Goal: Book appointment/travel/reservation

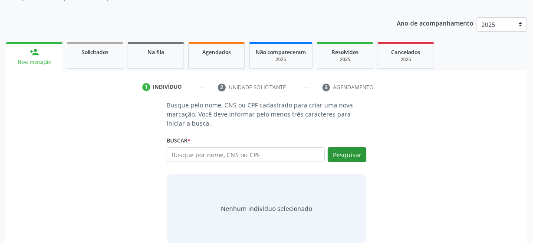
scroll to position [100, 0]
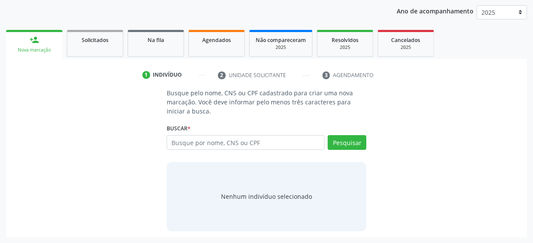
click at [286, 141] on input "text" at bounding box center [246, 142] width 158 height 15
type input "704009327415164"
click at [360, 146] on button "Pesquisar" at bounding box center [346, 142] width 39 height 15
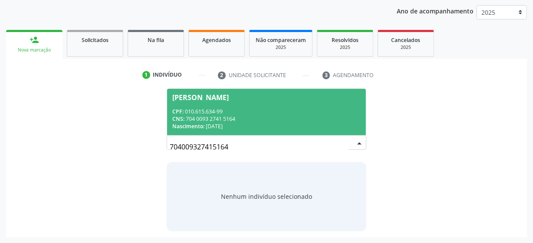
click at [249, 110] on div "CPF: 010.615.634-99" at bounding box center [266, 111] width 188 height 7
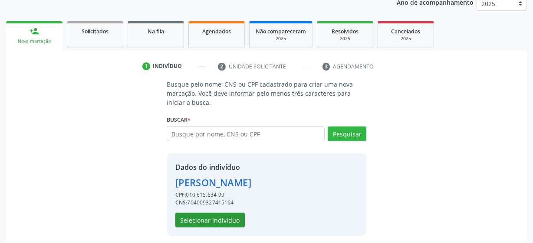
scroll to position [113, 0]
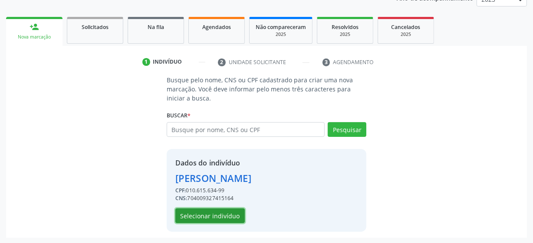
click at [226, 214] on button "Selecionar indivíduo" at bounding box center [209, 216] width 69 height 15
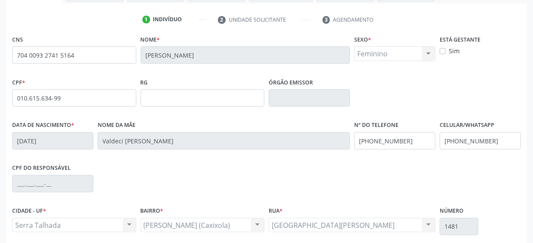
scroll to position [226, 0]
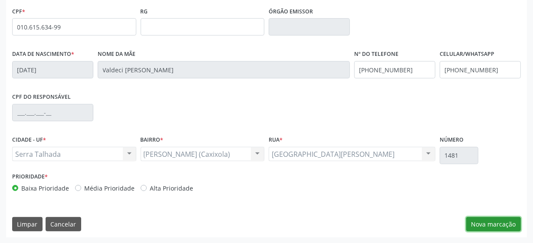
click at [486, 222] on button "Nova marcação" at bounding box center [493, 224] width 55 height 15
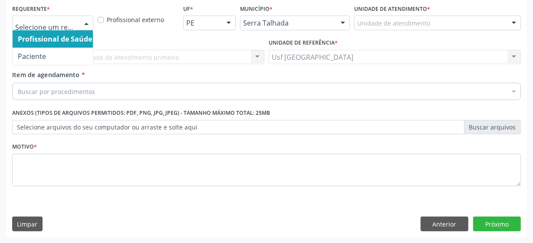
click at [42, 27] on div at bounding box center [52, 23] width 81 height 15
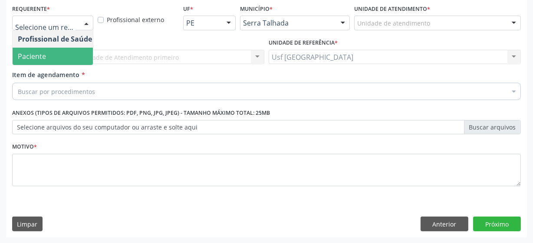
click at [57, 52] on span "Paciente" at bounding box center [55, 56] width 85 height 17
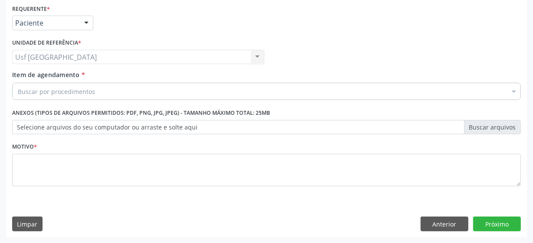
click at [86, 95] on div "Buscar por procedimentos" at bounding box center [266, 91] width 508 height 17
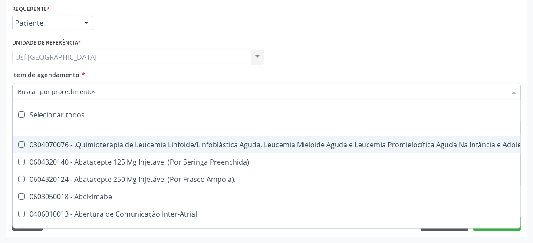
click at [88, 92] on input "Item de agendamento *" at bounding box center [262, 91] width 488 height 17
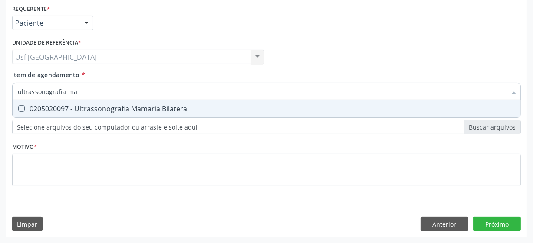
type input "ultrassonografia mam"
click at [22, 108] on Bilateral at bounding box center [21, 108] width 7 height 7
click at [18, 108] on Bilateral "checkbox" at bounding box center [16, 109] width 6 height 6
checkbox Bilateral "true"
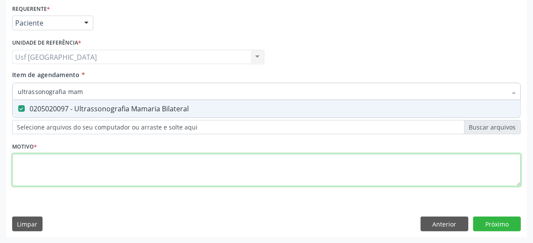
click at [48, 162] on div "Requerente * Paciente Profissional de Saúde Paciente Nenhum resultado encontrad…" at bounding box center [266, 100] width 508 height 196
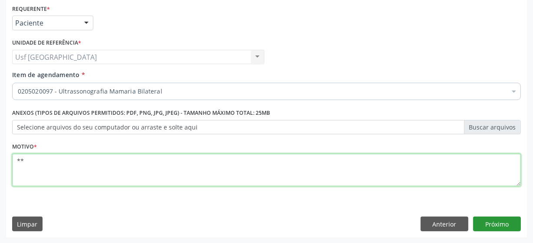
type textarea "**"
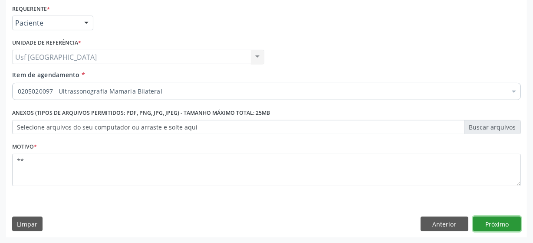
click at [505, 225] on button "Próximo" at bounding box center [497, 224] width 48 height 15
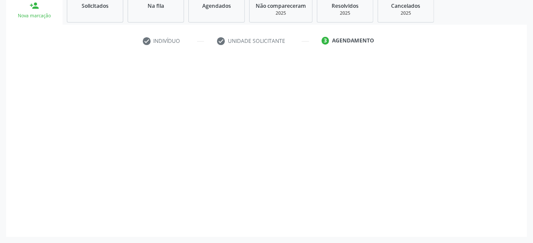
scroll to position [134, 0]
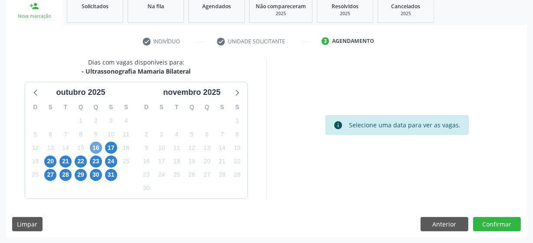
click at [93, 145] on span "16" at bounding box center [96, 148] width 12 height 12
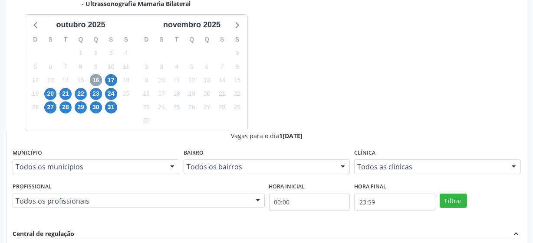
scroll to position [213, 0]
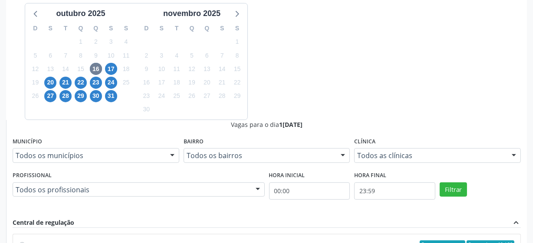
click at [25, 241] on input "Ordem de chegada Consumidos: 19 / 20 Horário: 07:00 Clínica: Hospital Sao Franc…" at bounding box center [22, 245] width 6 height 8
radio input "true"
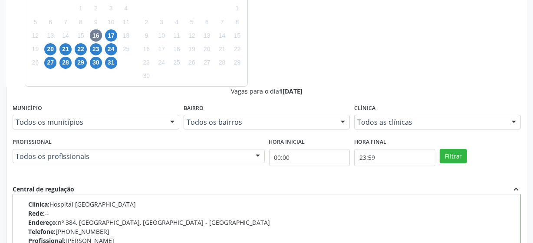
scroll to position [274, 0]
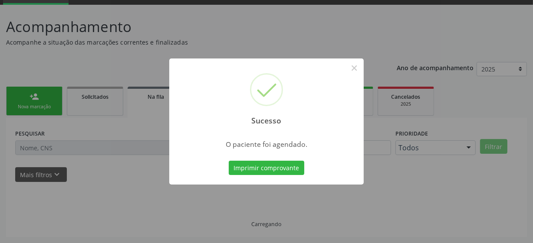
scroll to position [43, 0]
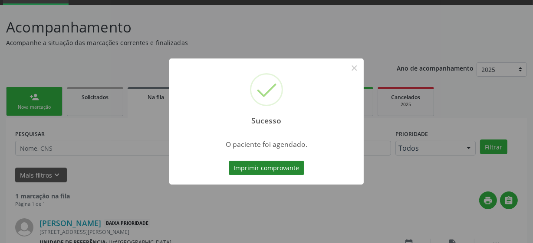
click at [265, 164] on button "Imprimir comprovante" at bounding box center [266, 168] width 75 height 15
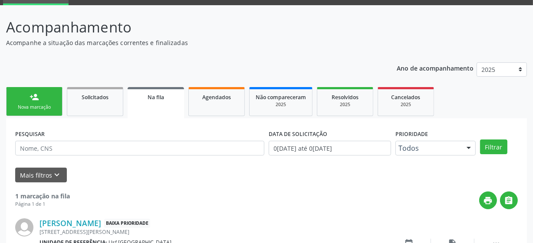
click at [44, 91] on link "person_add Nova marcação" at bounding box center [34, 101] width 56 height 29
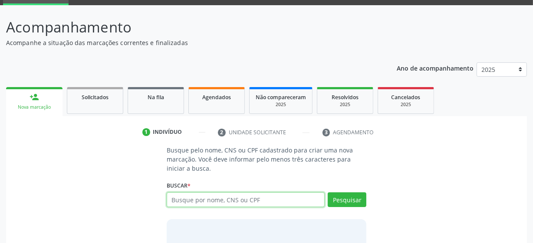
click at [190, 203] on input "text" at bounding box center [246, 200] width 158 height 15
type input "705005813811759"
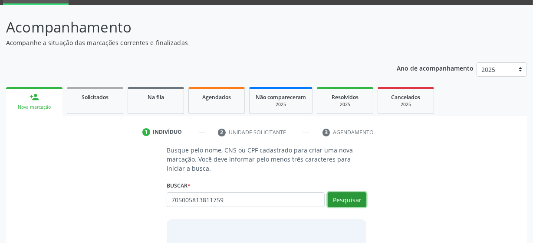
click at [351, 198] on button "Pesquisar" at bounding box center [346, 200] width 39 height 15
type input "705005813811759"
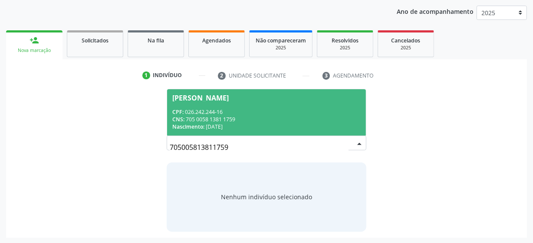
scroll to position [100, 0]
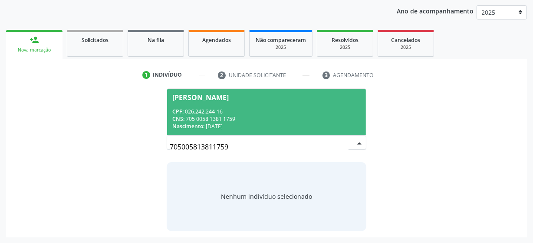
click at [235, 108] on div "CPF: 026.242.244-16" at bounding box center [266, 111] width 188 height 7
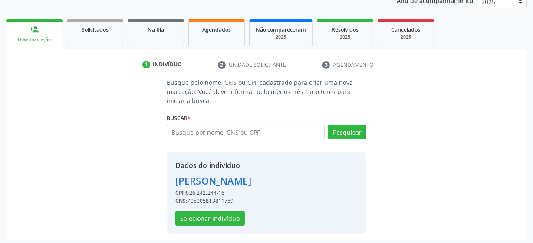
scroll to position [113, 0]
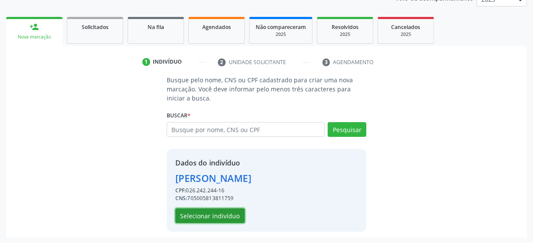
click at [216, 216] on button "Selecionar indivíduo" at bounding box center [209, 216] width 69 height 15
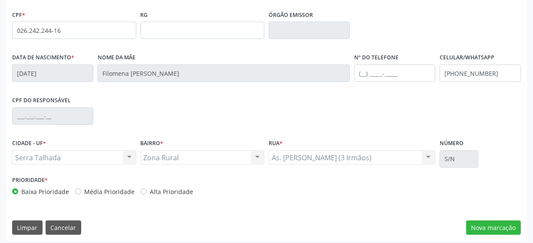
scroll to position [226, 0]
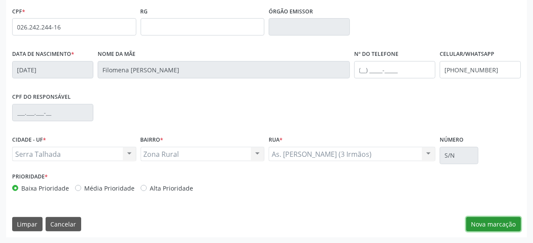
click at [477, 225] on button "Nova marcação" at bounding box center [493, 224] width 55 height 15
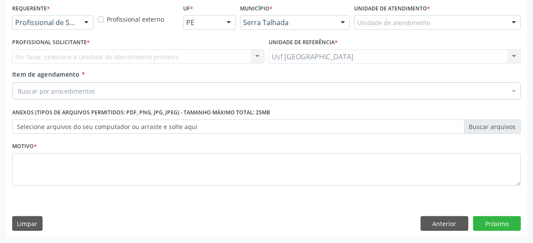
scroll to position [186, 0]
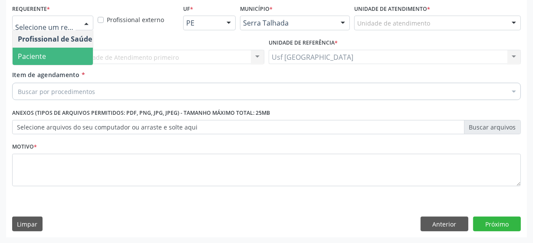
click at [54, 53] on span "Paciente" at bounding box center [55, 56] width 85 height 17
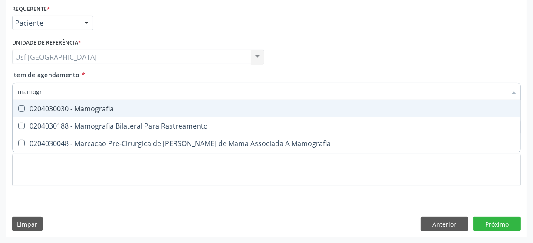
type input "mamogra"
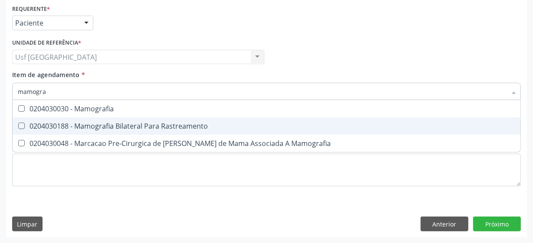
click at [21, 127] on Rastreamento at bounding box center [21, 126] width 7 height 7
click at [18, 127] on Rastreamento "checkbox" at bounding box center [16, 126] width 6 height 6
checkbox Rastreamento "true"
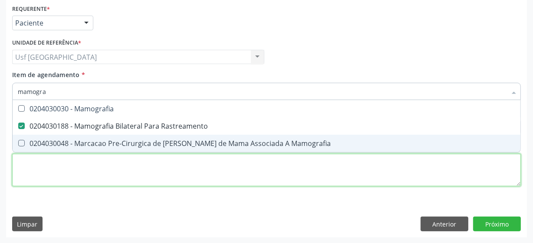
click at [82, 173] on div "Requerente * Paciente Profissional de Saúde Paciente Nenhum resultado encontrad…" at bounding box center [266, 100] width 508 height 196
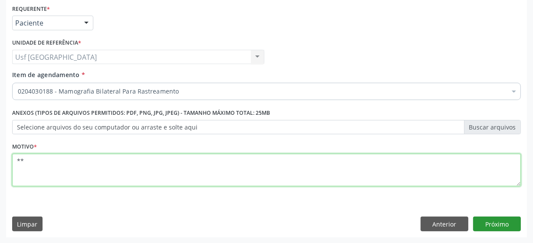
type textarea "**"
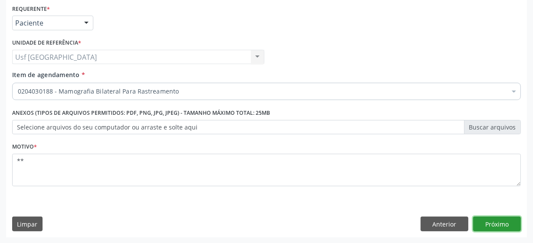
click at [492, 222] on button "Próximo" at bounding box center [497, 224] width 48 height 15
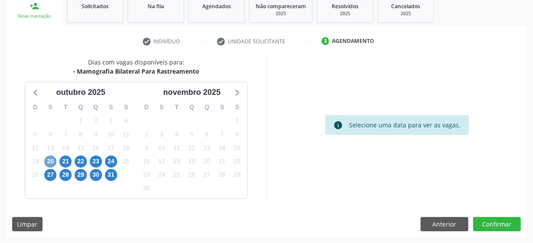
click at [50, 165] on span "20" at bounding box center [50, 162] width 12 height 12
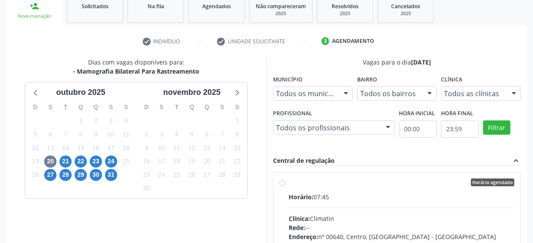
click at [288, 184] on label "Horário agendado Horário: 07:45 Clínica: Climatin Rede: -- Endereço: nº 00640, …" at bounding box center [401, 245] width 226 height 133
click at [283, 184] on input "Horário agendado Horário: 07:45 Clínica: Climatin Rede: -- Endereço: nº 00640, …" at bounding box center [282, 183] width 6 height 8
radio input "true"
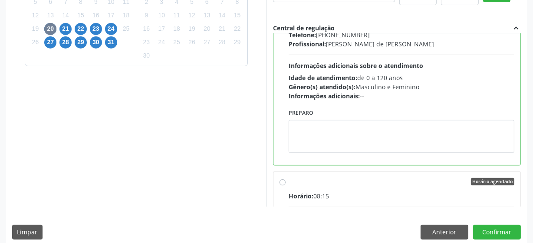
scroll to position [274, 0]
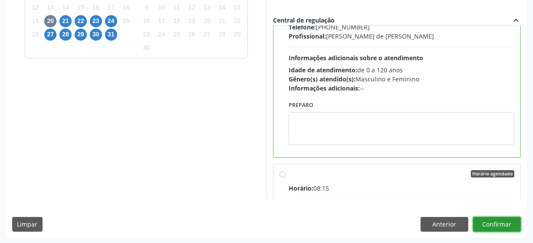
click at [502, 226] on button "Confirmar" at bounding box center [497, 224] width 48 height 15
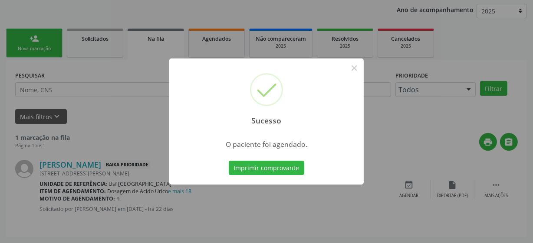
scroll to position [43, 0]
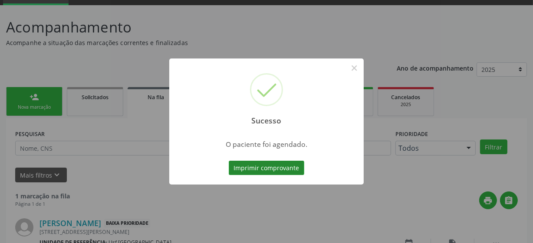
click at [265, 168] on button "Imprimir comprovante" at bounding box center [266, 168] width 75 height 15
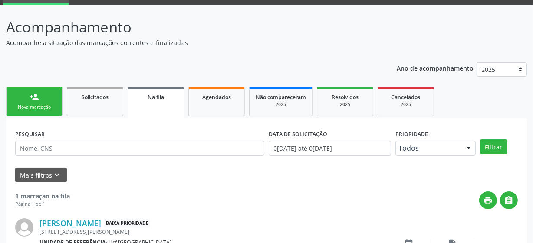
click at [27, 93] on link "person_add Nova marcação" at bounding box center [34, 101] width 56 height 29
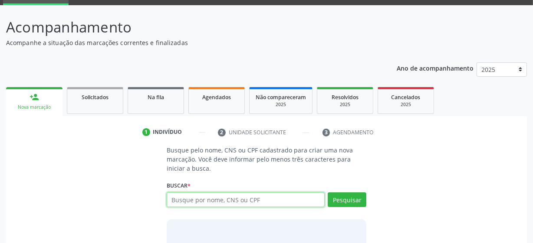
click at [211, 198] on input "text" at bounding box center [246, 200] width 158 height 15
type input "164261205970003"
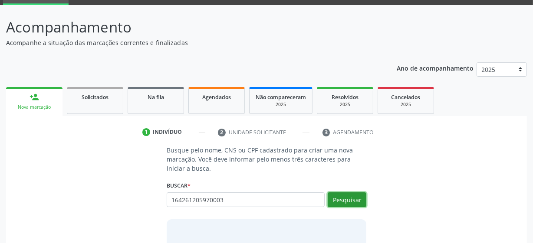
click at [362, 200] on button "Pesquisar" at bounding box center [346, 200] width 39 height 15
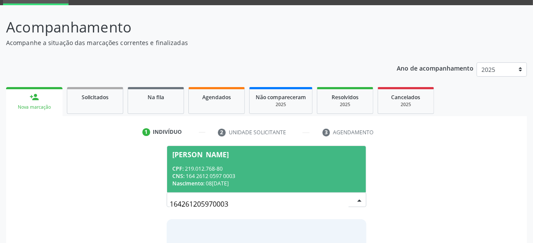
click at [255, 160] on span "Maria Madalena Rodrigues de Lima CPF: 219.012.768-80 CNS: 164 2612 0597 0003 Na…" at bounding box center [266, 169] width 199 height 46
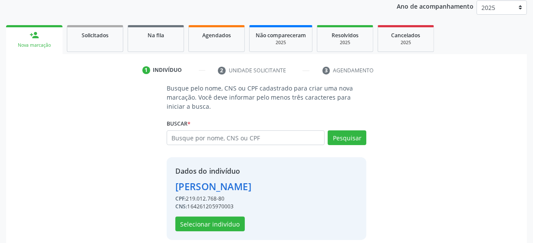
scroll to position [113, 0]
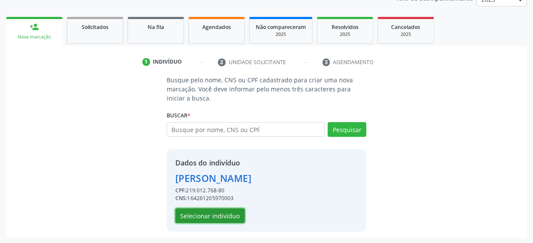
click at [211, 217] on button "Selecionar indivíduo" at bounding box center [209, 216] width 69 height 15
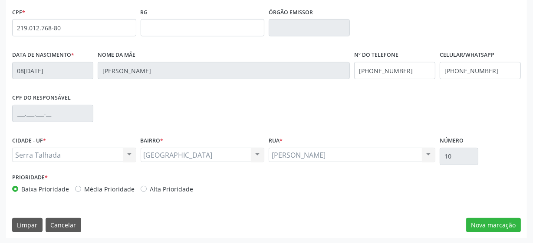
scroll to position [226, 0]
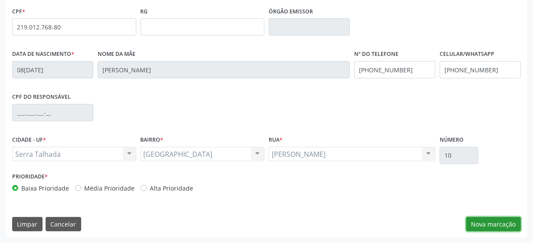
click at [501, 221] on button "Nova marcação" at bounding box center [493, 224] width 55 height 15
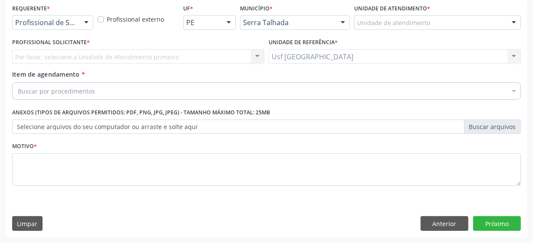
scroll to position [186, 0]
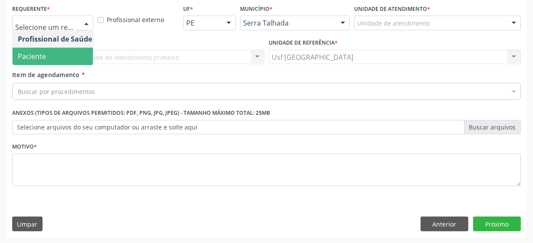
click at [56, 59] on span "Paciente" at bounding box center [55, 56] width 85 height 17
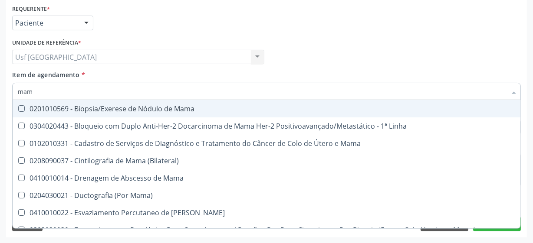
type input "mamo"
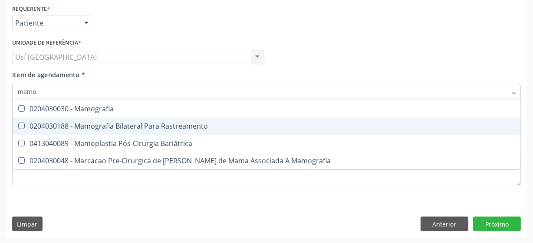
click at [24, 128] on Rastreamento at bounding box center [21, 126] width 7 height 7
click at [18, 128] on Rastreamento "checkbox" at bounding box center [16, 126] width 6 height 6
checkbox Rastreamento "true"
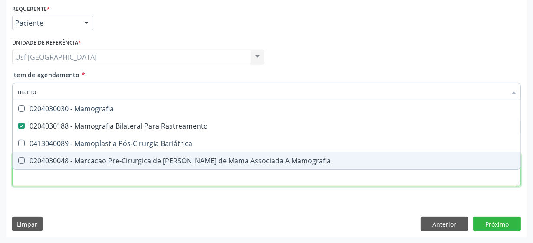
click at [131, 185] on div "Requerente * Paciente Profissional de Saúde Paciente Nenhum resultado encontrad…" at bounding box center [266, 100] width 508 height 196
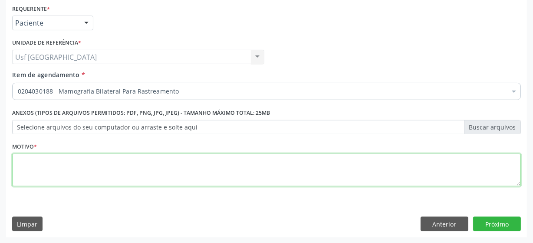
click at [124, 179] on textarea at bounding box center [266, 170] width 508 height 33
type textarea "***"
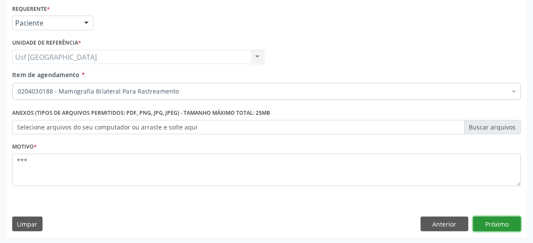
click at [505, 220] on button "Próximo" at bounding box center [497, 224] width 48 height 15
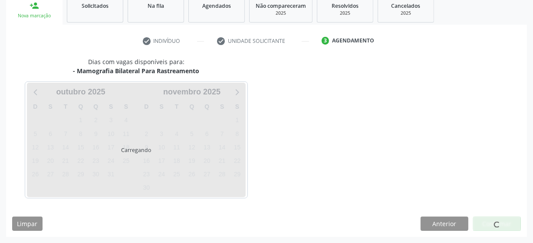
scroll to position [134, 0]
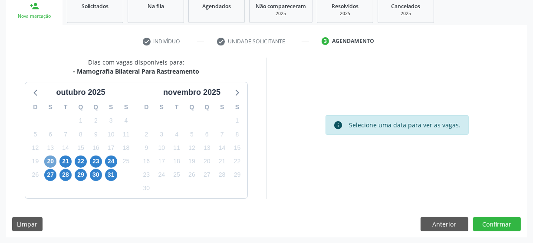
click at [52, 157] on span "20" at bounding box center [50, 162] width 12 height 12
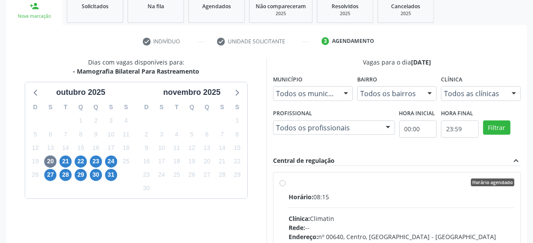
click at [288, 181] on label "Horário agendado Horário: 08:15 Clínica: Climatin Rede: -- Endereço: nº 00640, …" at bounding box center [401, 245] width 226 height 133
click at [281, 181] on input "Horário agendado Horário: 08:15 Clínica: Climatin Rede: -- Endereço: nº 00640, …" at bounding box center [282, 183] width 6 height 8
radio input "true"
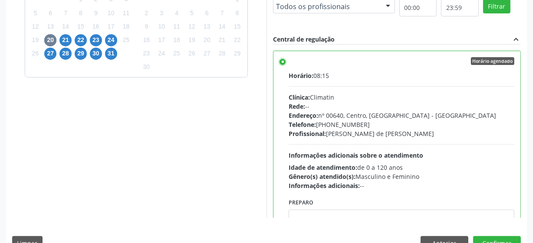
scroll to position [274, 0]
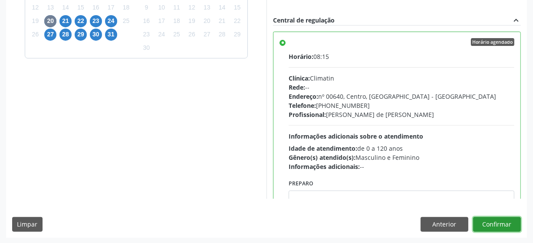
click at [506, 220] on button "Confirmar" at bounding box center [497, 224] width 48 height 15
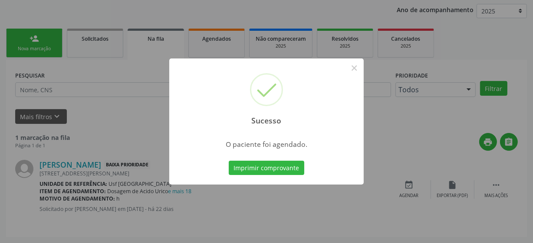
scroll to position [43, 0]
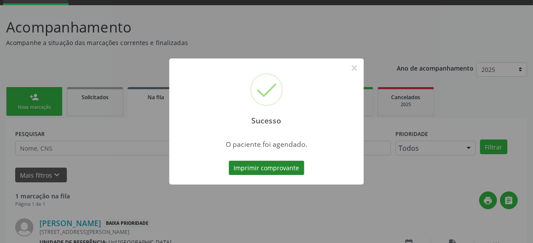
click at [269, 168] on button "Imprimir comprovante" at bounding box center [266, 168] width 75 height 15
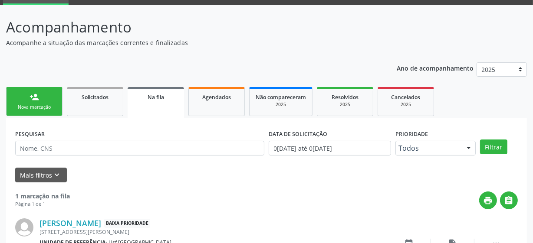
click at [43, 98] on link "person_add Nova marcação" at bounding box center [34, 101] width 56 height 29
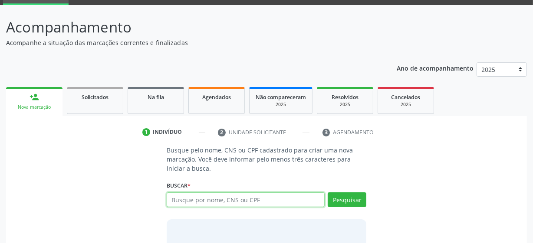
click at [189, 199] on input "text" at bounding box center [246, 200] width 158 height 15
type input "898003447283997"
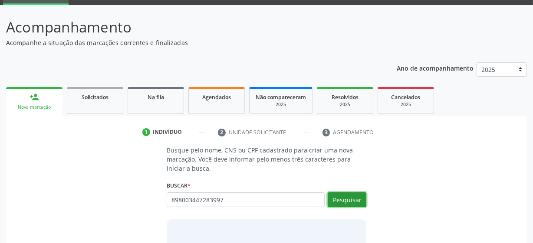
click at [344, 203] on button "Pesquisar" at bounding box center [346, 200] width 39 height 15
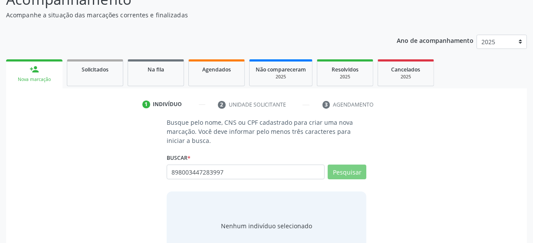
scroll to position [100, 0]
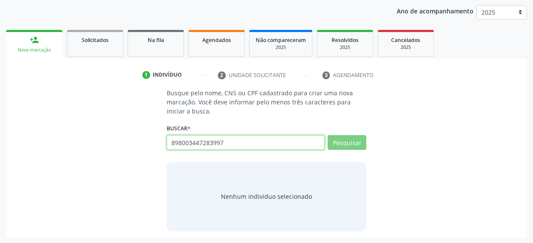
click at [225, 147] on input "898003447283997" at bounding box center [246, 142] width 158 height 15
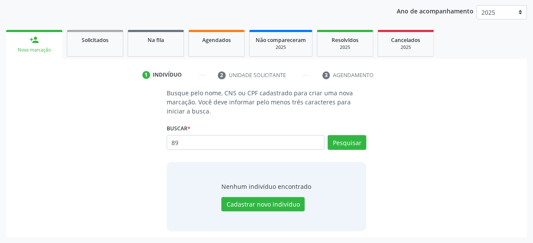
type input "8"
click at [337, 140] on button "Pesquisar" at bounding box center [346, 142] width 39 height 15
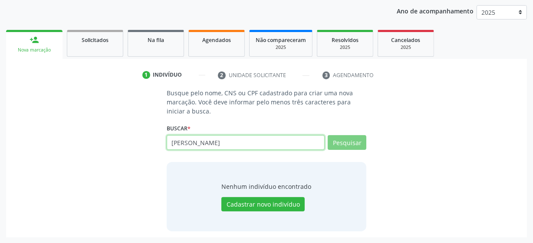
click at [211, 146] on input "eliane goncal" at bounding box center [246, 142] width 158 height 15
click at [233, 142] on input "eliane goncal" at bounding box center [246, 142] width 158 height 15
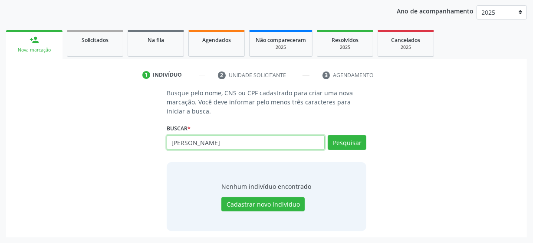
click at [233, 142] on input "eliane goncal" at bounding box center [246, 142] width 158 height 15
paste input "898003447283337"
type input "898003447283337"
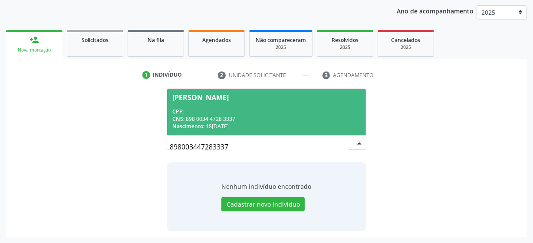
click at [279, 113] on div "CPF: --" at bounding box center [266, 111] width 188 height 7
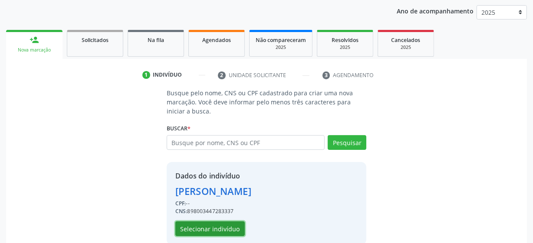
click at [214, 232] on button "Selecionar indivíduo" at bounding box center [209, 229] width 69 height 15
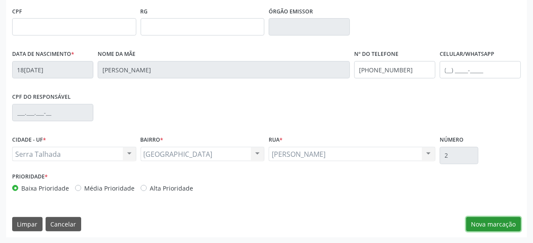
click at [473, 223] on button "Nova marcação" at bounding box center [493, 224] width 55 height 15
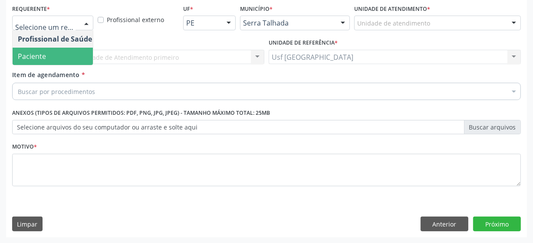
click at [61, 56] on span "Paciente" at bounding box center [55, 56] width 85 height 17
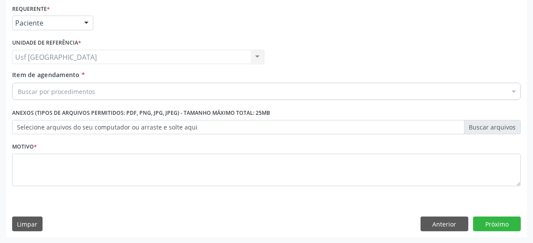
click at [98, 91] on div "Buscar por procedimentos" at bounding box center [266, 91] width 508 height 17
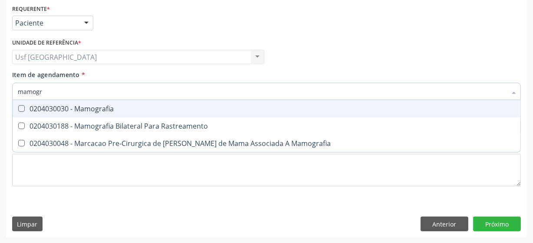
type input "mamogra"
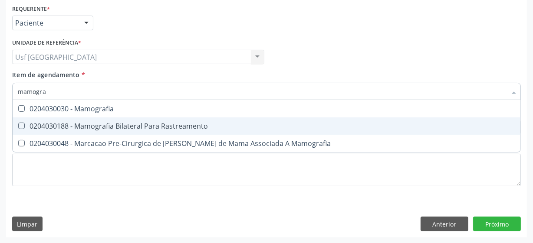
click at [24, 126] on Rastreamento at bounding box center [21, 126] width 7 height 7
click at [18, 126] on Rastreamento "checkbox" at bounding box center [16, 126] width 6 height 6
checkbox Rastreamento "true"
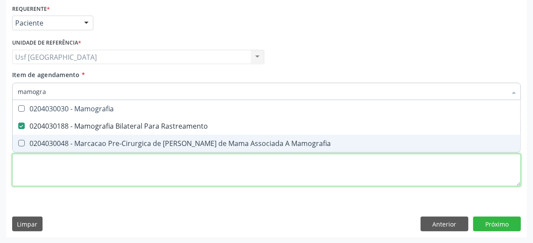
click at [53, 173] on div "Requerente * Paciente Profissional de Saúde Paciente Nenhum resultado encontrad…" at bounding box center [266, 100] width 508 height 196
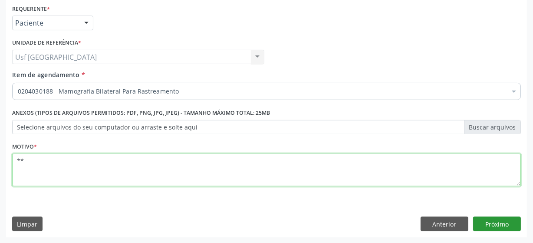
type textarea "**"
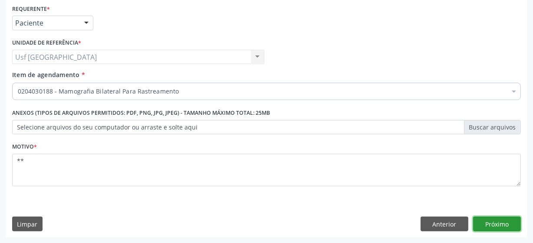
click at [485, 221] on button "Próximo" at bounding box center [497, 224] width 48 height 15
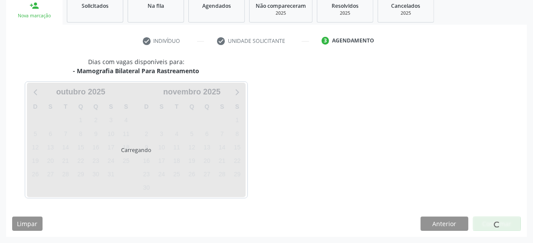
scroll to position [134, 0]
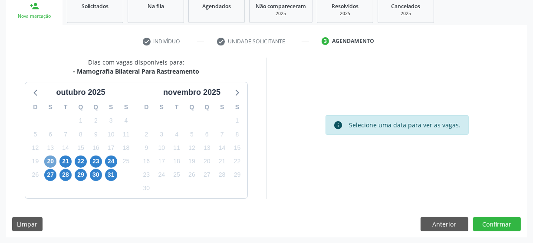
click at [52, 160] on span "20" at bounding box center [50, 162] width 12 height 12
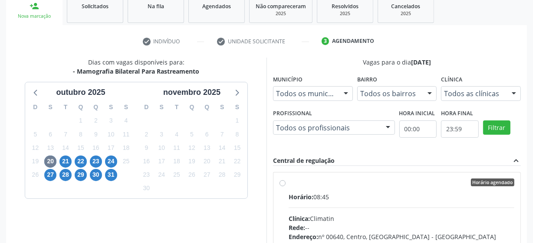
click at [288, 185] on label "Horário agendado Horário: 08:45 Clínica: Climatin Rede: -- Endereço: nº 00640, …" at bounding box center [401, 245] width 226 height 133
click at [282, 185] on input "Horário agendado Horário: 08:45 Clínica: Climatin Rede: -- Endereço: nº 00640, …" at bounding box center [282, 183] width 6 height 8
radio input "true"
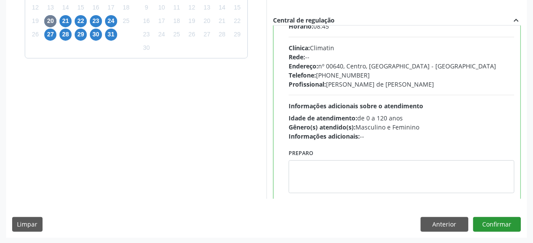
scroll to position [39, 0]
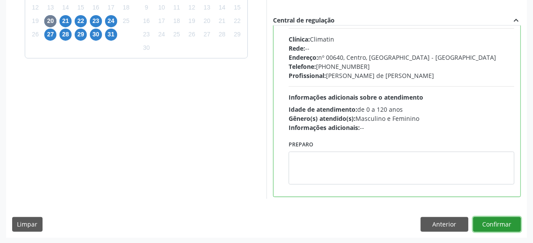
click at [504, 222] on button "Confirmar" at bounding box center [497, 224] width 48 height 15
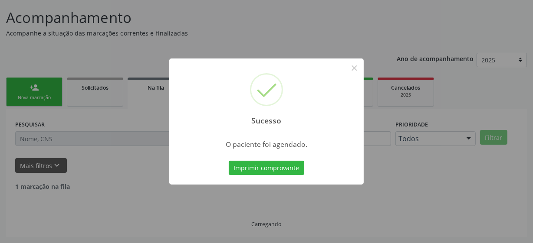
scroll to position [43, 0]
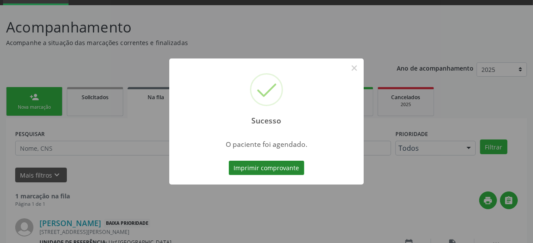
click at [266, 163] on button "Imprimir comprovante" at bounding box center [266, 168] width 75 height 15
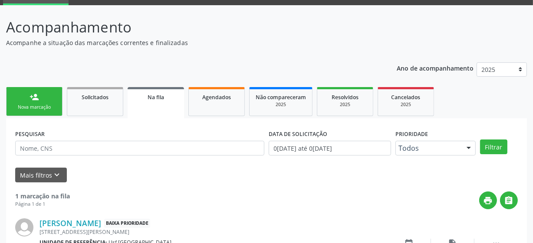
click at [30, 105] on div "Nova marcação" at bounding box center [34, 107] width 43 height 7
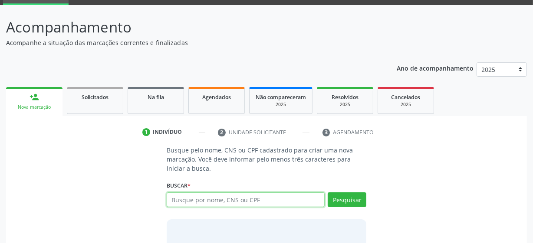
click at [219, 198] on input "text" at bounding box center [246, 200] width 158 height 15
type input "702903555671378"
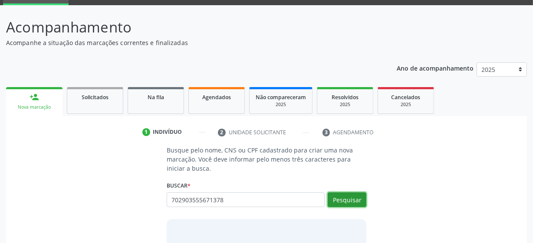
click at [338, 200] on button "Pesquisar" at bounding box center [346, 200] width 39 height 15
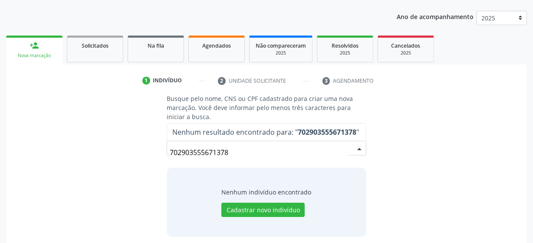
scroll to position [100, 0]
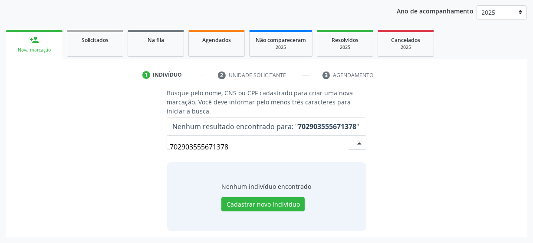
click at [251, 150] on input "702903555671378" at bounding box center [259, 146] width 179 height 17
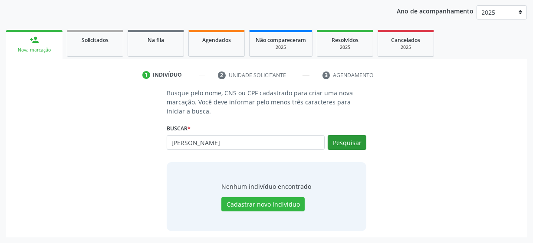
type input "maria cleoni"
click at [357, 140] on button "Pesquisar" at bounding box center [346, 142] width 39 height 15
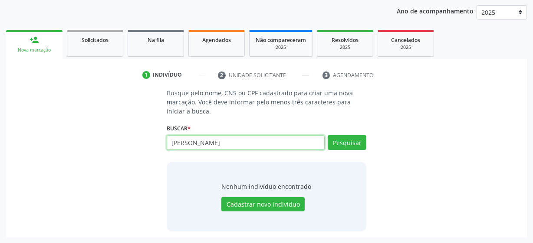
click at [252, 142] on input "maria cleoni" at bounding box center [246, 142] width 158 height 15
type input "703404264648500"
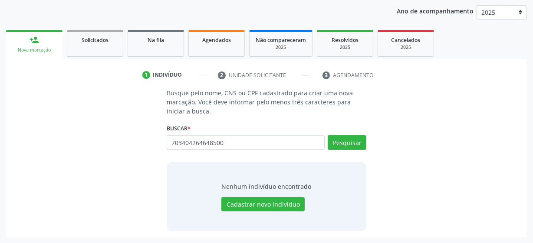
click at [366, 143] on div "Busque pelo nome, CNS ou CPF cadastrado para criar uma nova marcação. Você deve…" at bounding box center [266, 159] width 212 height 143
click at [359, 143] on button "Pesquisar" at bounding box center [346, 142] width 39 height 15
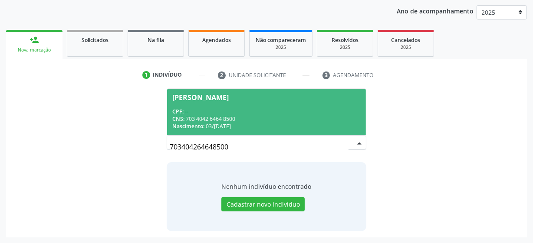
click at [255, 109] on div "CPF: --" at bounding box center [266, 111] width 188 height 7
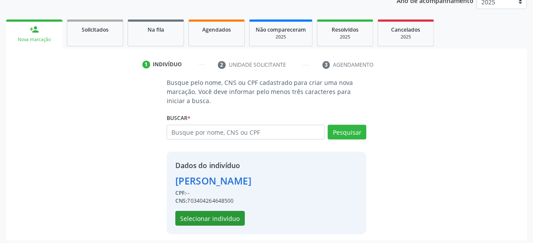
scroll to position [113, 0]
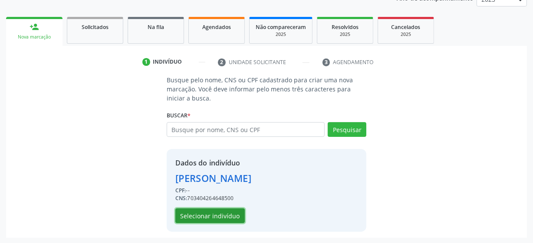
click at [209, 213] on button "Selecionar indivíduo" at bounding box center [209, 216] width 69 height 15
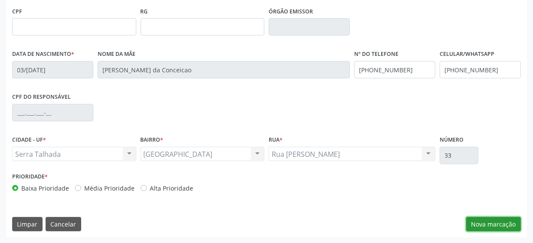
click at [475, 219] on button "Nova marcação" at bounding box center [493, 224] width 55 height 15
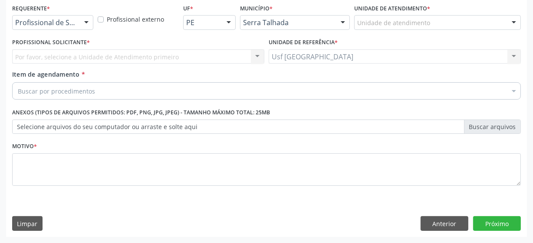
scroll to position [186, 0]
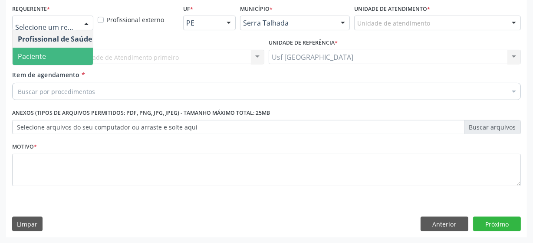
click at [49, 59] on span "Paciente" at bounding box center [55, 56] width 85 height 17
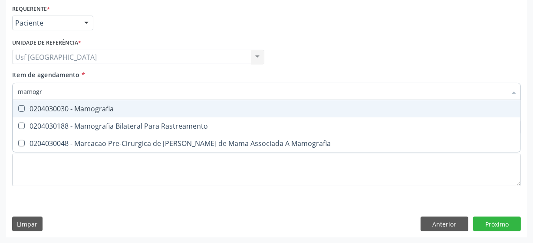
type input "mamogra"
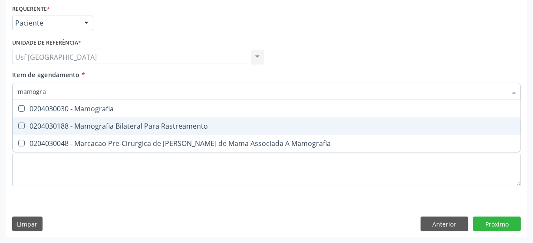
click at [23, 124] on Rastreamento at bounding box center [21, 126] width 7 height 7
click at [18, 124] on Rastreamento "checkbox" at bounding box center [16, 126] width 6 height 6
checkbox Rastreamento "true"
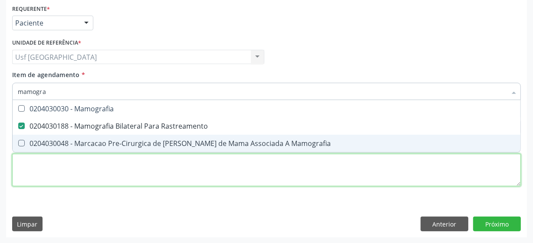
click at [63, 169] on div "Requerente * Paciente Profissional de Saúde Paciente Nenhum resultado encontrad…" at bounding box center [266, 100] width 508 height 196
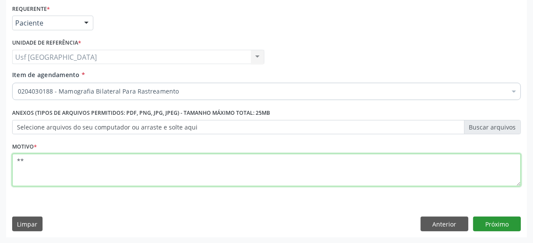
type textarea "**"
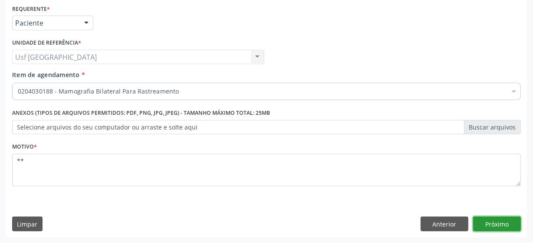
click at [491, 224] on button "Próximo" at bounding box center [497, 224] width 48 height 15
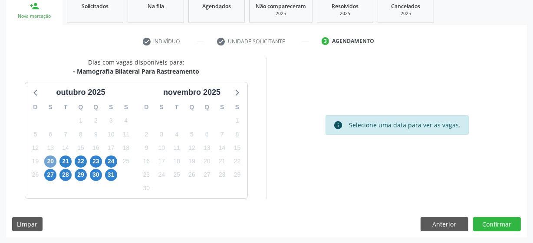
click at [48, 162] on span "20" at bounding box center [50, 162] width 12 height 12
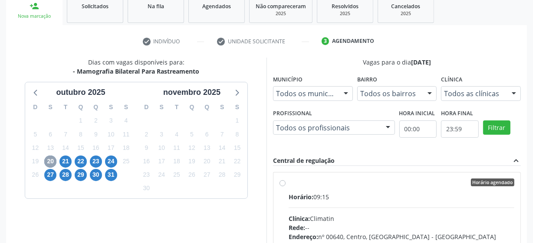
scroll to position [252, 0]
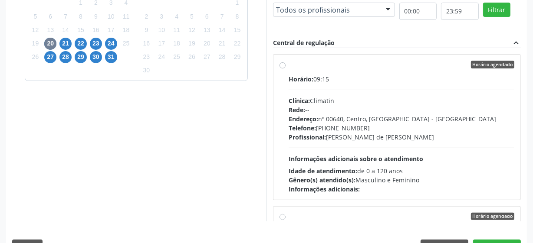
click at [288, 65] on label "Horário agendado Horário: 09:15 Clínica: Climatin Rede: -- Endereço: nº 00640, …" at bounding box center [401, 127] width 226 height 133
click at [280, 65] on input "Horário agendado Horário: 09:15 Clínica: Climatin Rede: -- Endereço: nº 00640, …" at bounding box center [282, 65] width 6 height 8
radio input "true"
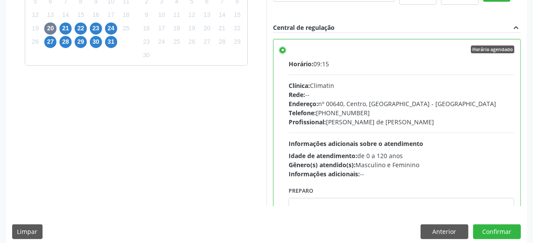
scroll to position [274, 0]
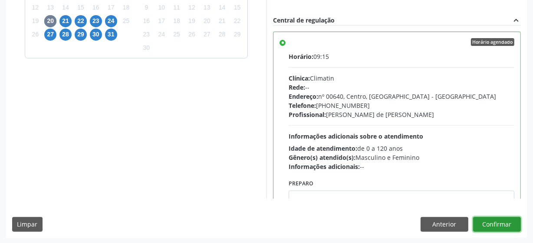
click at [504, 221] on button "Confirmar" at bounding box center [497, 224] width 48 height 15
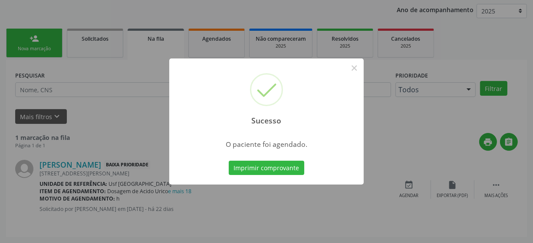
scroll to position [43, 0]
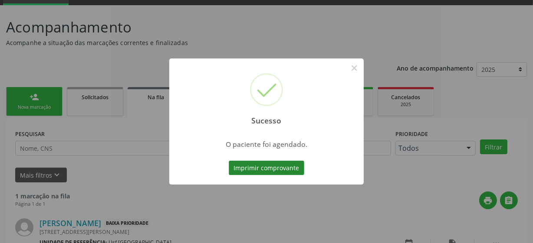
click at [281, 169] on button "Imprimir comprovante" at bounding box center [266, 168] width 75 height 15
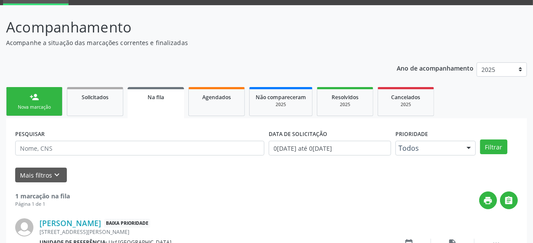
click at [45, 95] on link "person_add Nova marcação" at bounding box center [34, 101] width 56 height 29
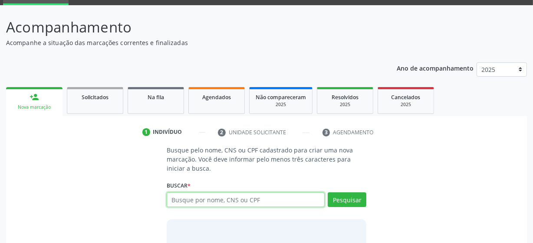
click at [192, 199] on input "text" at bounding box center [246, 200] width 158 height 15
paste input "702903555671378"
type input "702903555671378"
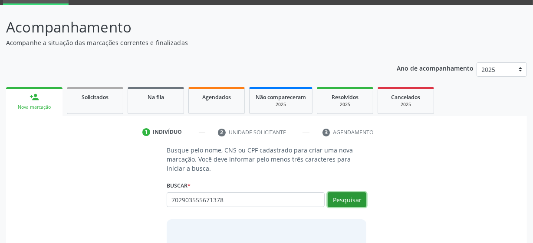
click at [339, 198] on button "Pesquisar" at bounding box center [346, 200] width 39 height 15
type input "702903555671378"
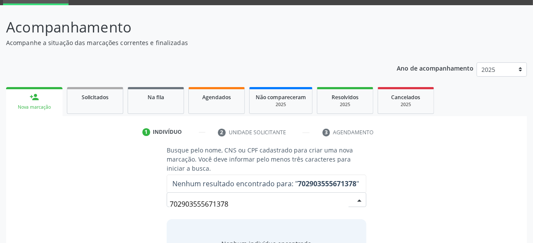
click at [220, 206] on input "702903555671378" at bounding box center [259, 204] width 179 height 17
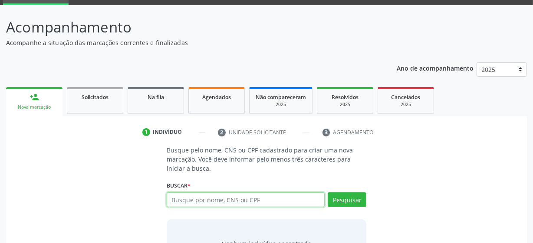
click at [208, 200] on input "text" at bounding box center [246, 200] width 158 height 15
paste input "Maria Cleonide Barbosa do Nascimento"
type input "Maria Cleonide Barbosa do Nascimento"
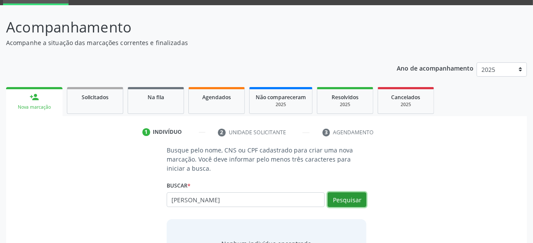
click at [352, 199] on button "Pesquisar" at bounding box center [346, 200] width 39 height 15
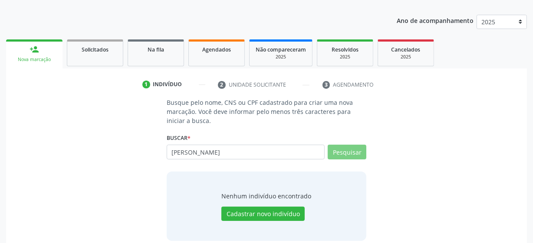
scroll to position [100, 0]
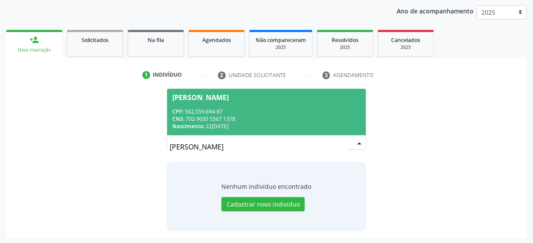
click at [256, 108] on div "CPF: 562.559.694-87" at bounding box center [266, 111] width 188 height 7
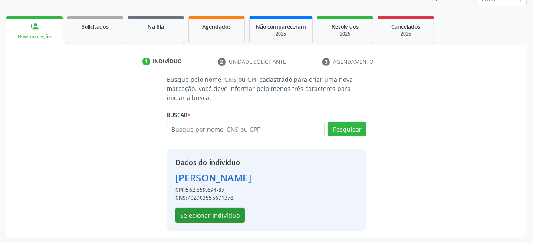
scroll to position [127, 0]
click at [223, 212] on button "Selecionar indivíduo" at bounding box center [209, 215] width 69 height 15
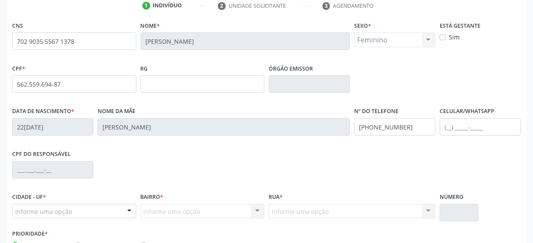
scroll to position [226, 0]
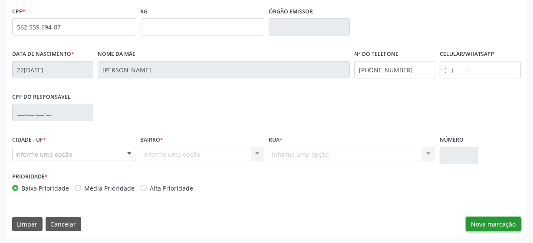
click at [483, 222] on button "Nova marcação" at bounding box center [493, 224] width 55 height 15
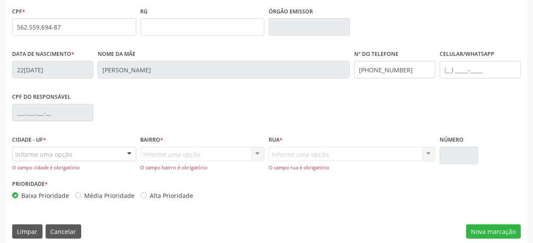
click at [102, 153] on div "Informe uma opção" at bounding box center [74, 154] width 124 height 15
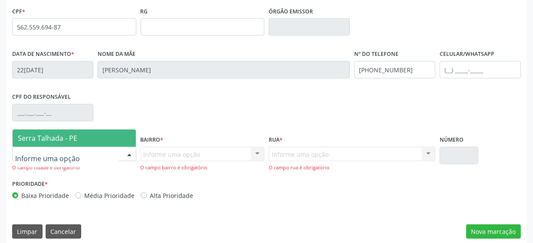
click at [102, 140] on span "Serra Talhada - PE" at bounding box center [74, 138] width 123 height 17
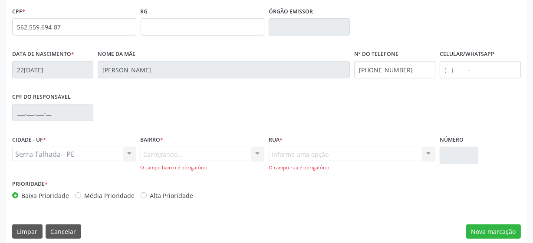
click at [196, 159] on div "Carregando... Nenhum resultado encontrado para: " " Nenhuma opção encontrada. D…" at bounding box center [203, 159] width 124 height 25
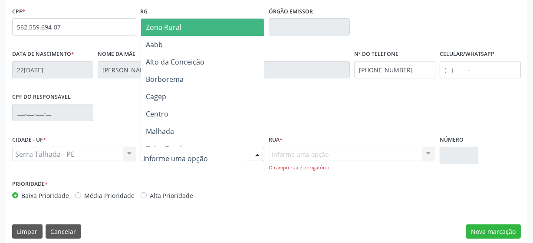
click at [220, 153] on div at bounding box center [203, 154] width 124 height 15
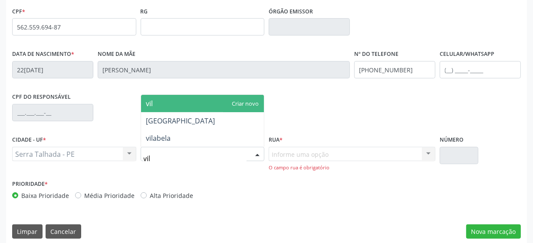
scroll to position [0, 0]
type input "vila"
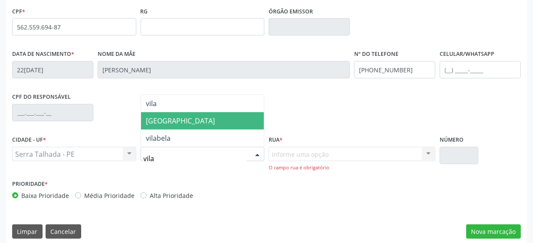
click at [183, 119] on span "Vila Bela" at bounding box center [202, 120] width 123 height 17
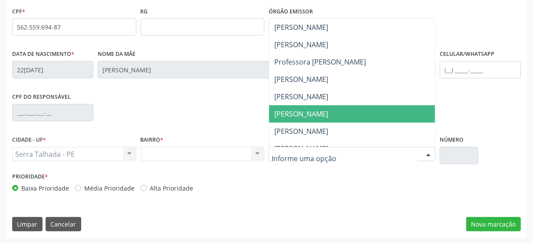
click at [308, 105] on span "João Batista de Magalhães" at bounding box center [358, 113] width 178 height 17
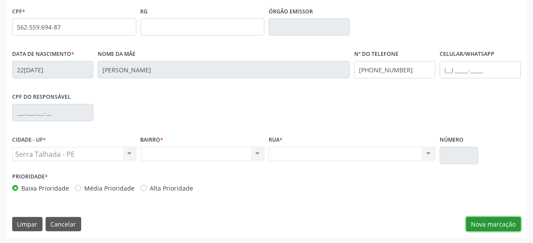
click at [482, 223] on button "Nova marcação" at bounding box center [493, 224] width 55 height 15
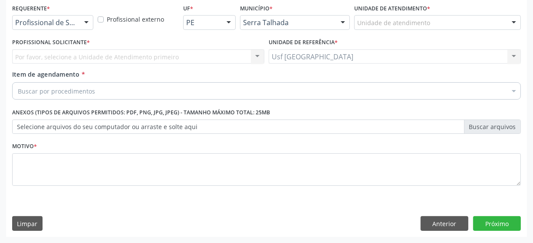
scroll to position [186, 0]
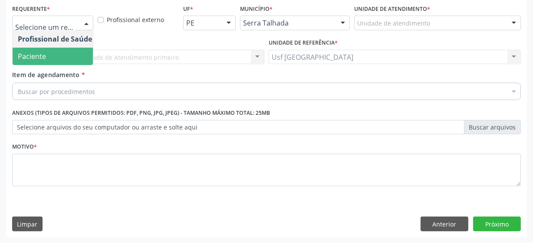
click at [56, 54] on span "Paciente" at bounding box center [55, 56] width 85 height 17
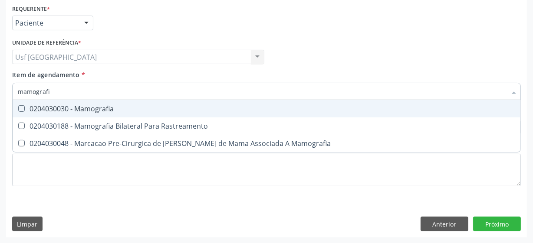
type input "mamografia"
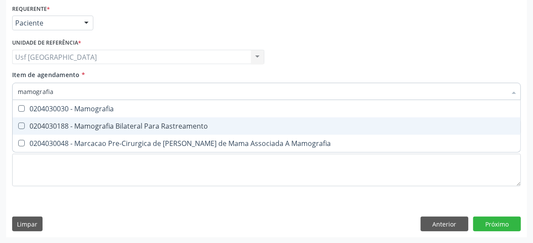
click at [95, 128] on div "0204030188 - Mamografia Bilateral Para Rastreamento" at bounding box center [266, 126] width 497 height 7
checkbox Rastreamento "true"
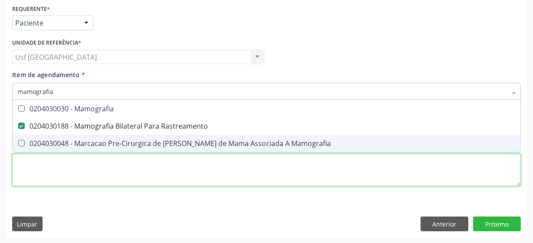
click at [209, 180] on div "Requerente * Paciente Profissional de Saúde Paciente Nenhum resultado encontrad…" at bounding box center [266, 100] width 508 height 196
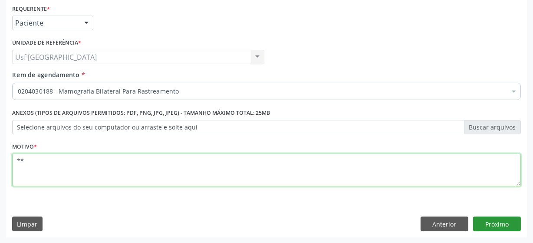
type textarea "**"
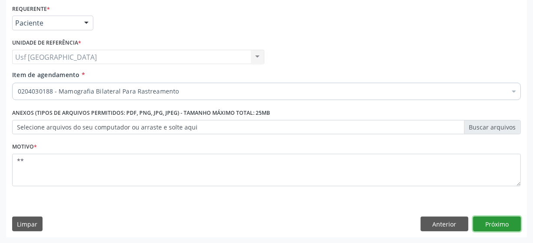
click at [512, 227] on button "Próximo" at bounding box center [497, 224] width 48 height 15
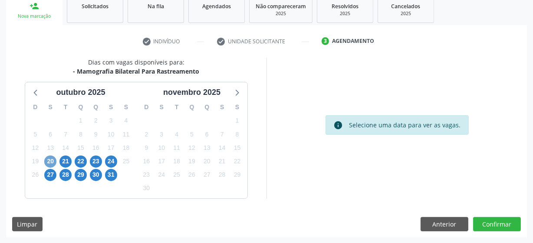
click at [50, 161] on span "20" at bounding box center [50, 162] width 12 height 12
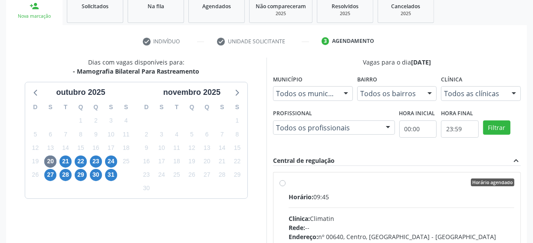
click at [288, 182] on label "Horário agendado Horário: 09:45 Clínica: Climatin Rede: -- Endereço: nº 00640, …" at bounding box center [401, 245] width 226 height 133
click at [280, 182] on input "Horário agendado Horário: 09:45 Clínica: Climatin Rede: -- Endereço: nº 00640, …" at bounding box center [282, 183] width 6 height 8
radio input "true"
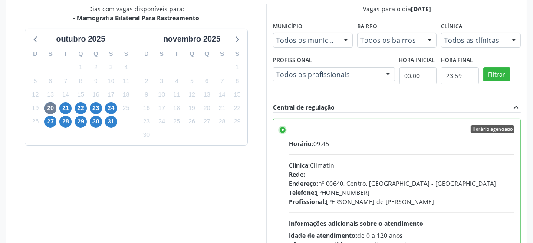
scroll to position [274, 0]
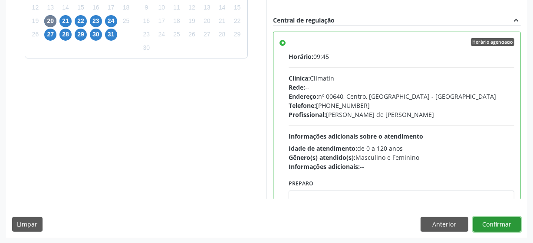
click at [506, 222] on button "Confirmar" at bounding box center [497, 224] width 48 height 15
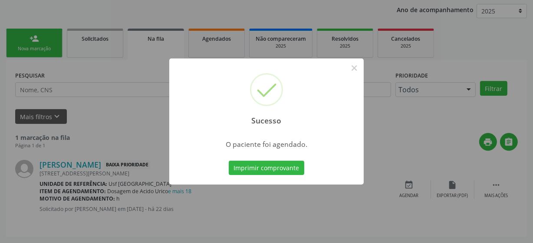
scroll to position [43, 0]
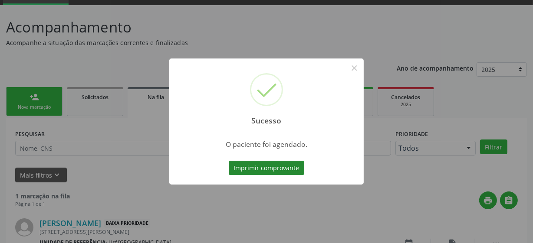
click at [277, 164] on button "Imprimir comprovante" at bounding box center [266, 168] width 75 height 15
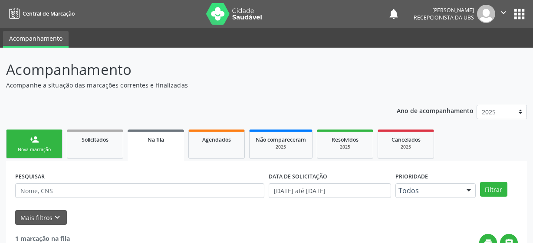
scroll to position [43, 0]
